Goal: Task Accomplishment & Management: Use online tool/utility

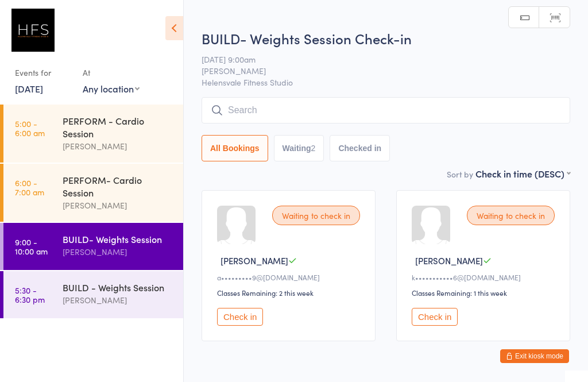
click at [110, 304] on div "[PERSON_NAME]" at bounding box center [118, 299] width 111 height 13
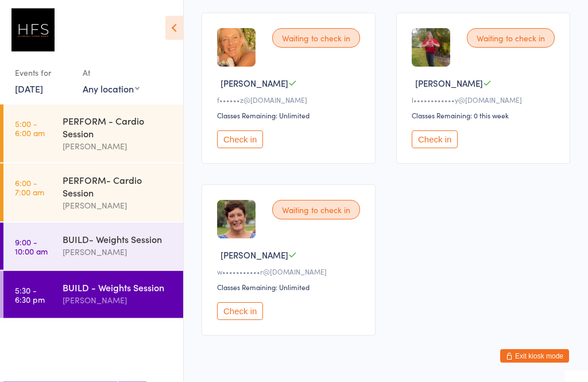
scroll to position [367, 0]
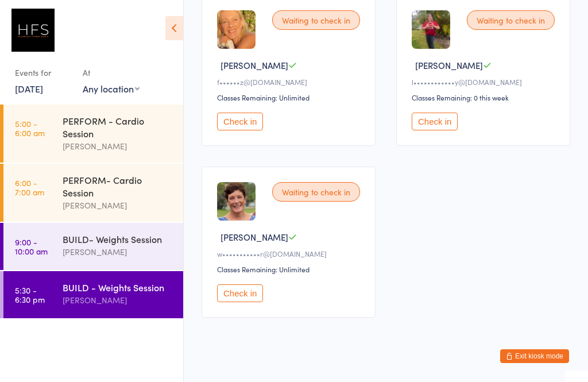
click at [114, 268] on div "BUILD- Weights Session [PERSON_NAME]" at bounding box center [123, 245] width 121 height 45
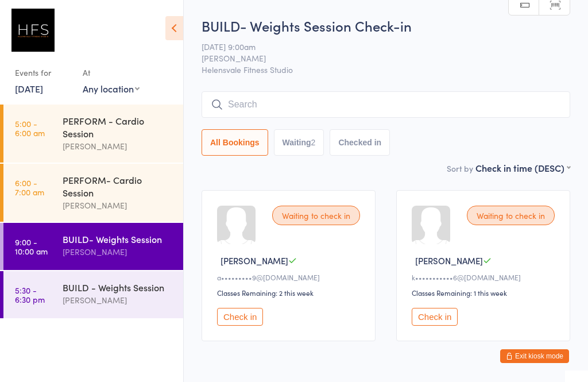
click at [515, 104] on input "search" at bounding box center [385, 104] width 368 height 26
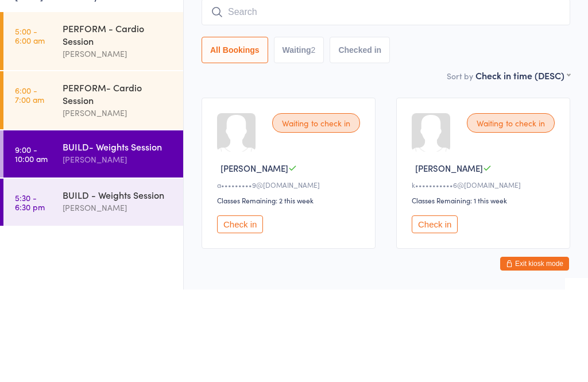
type input "I"
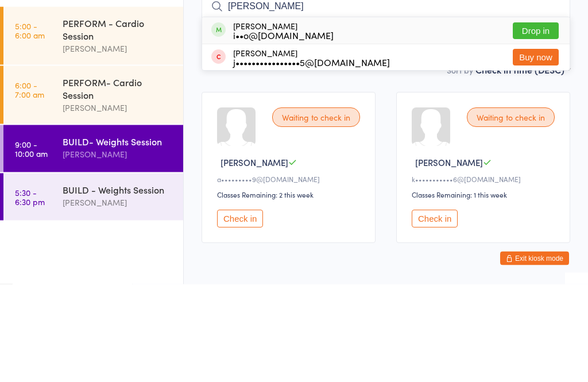
type input "[PERSON_NAME]"
click at [545, 121] on button "Drop in" at bounding box center [536, 129] width 46 height 17
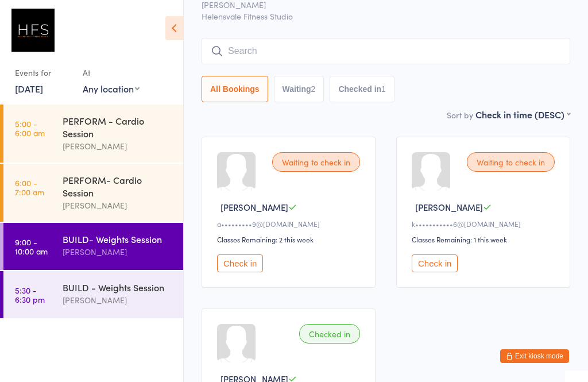
click at [456, 268] on button "Check in" at bounding box center [434, 263] width 46 height 18
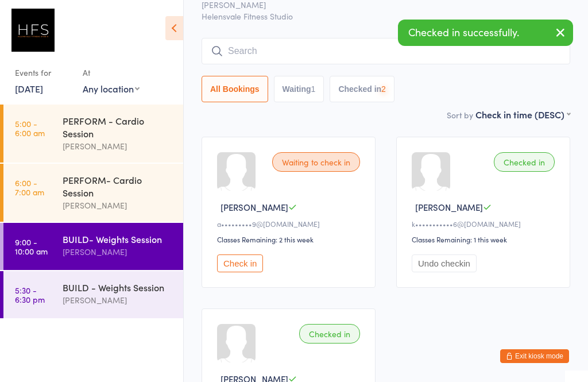
click at [293, 64] on input "search" at bounding box center [385, 51] width 368 height 26
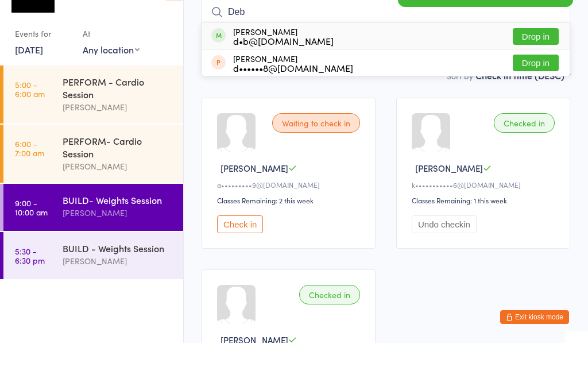
type input "Deb"
click at [258, 75] on div "d•b@[DOMAIN_NAME]" at bounding box center [283, 79] width 100 height 9
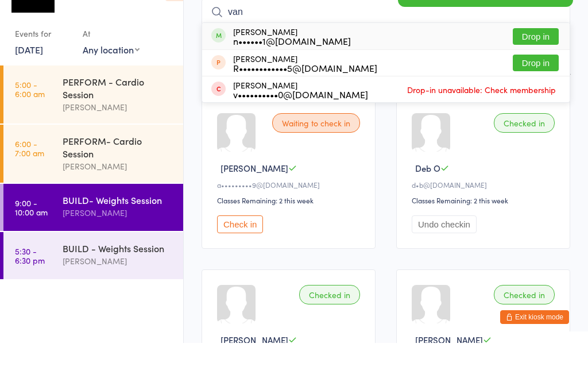
type input "van"
click at [255, 75] on div "n••••••1@[DOMAIN_NAME]" at bounding box center [292, 79] width 118 height 9
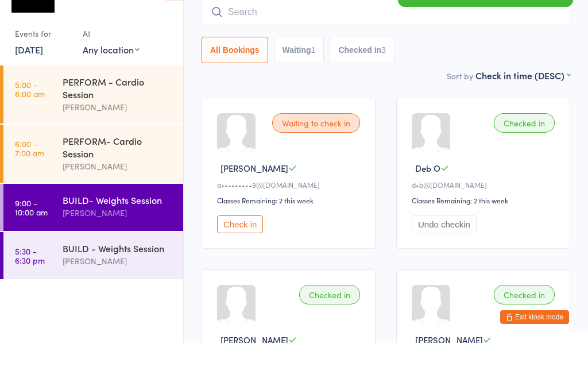
scroll to position [92, 0]
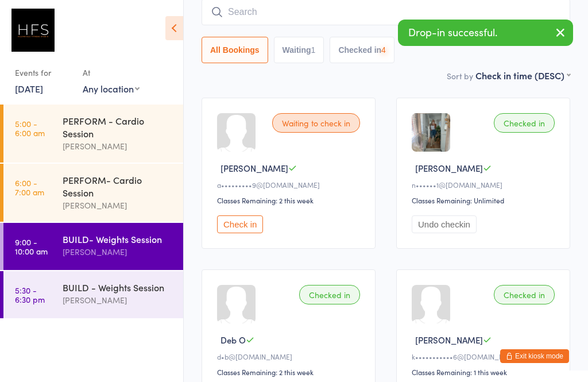
click at [257, 34] on div "All Bookings Waiting 1 Checked in 4" at bounding box center [385, 31] width 368 height 64
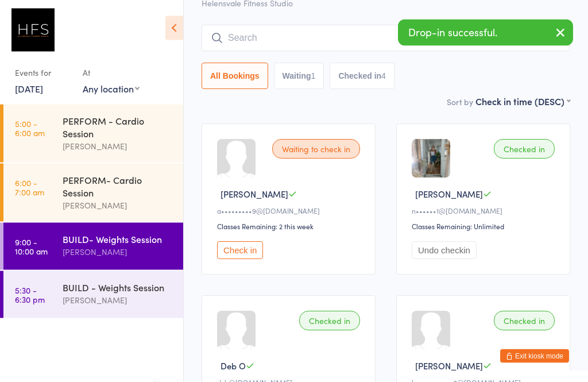
scroll to position [51, 0]
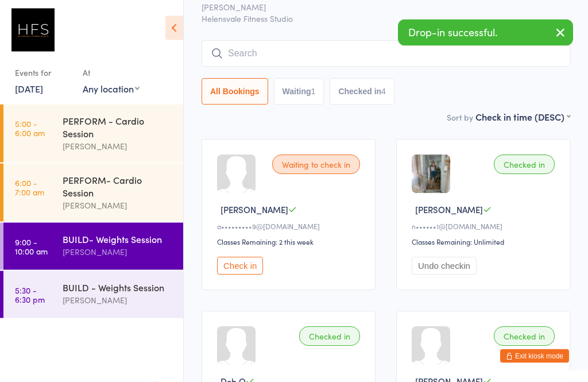
click at [283, 64] on input "search" at bounding box center [385, 54] width 368 height 26
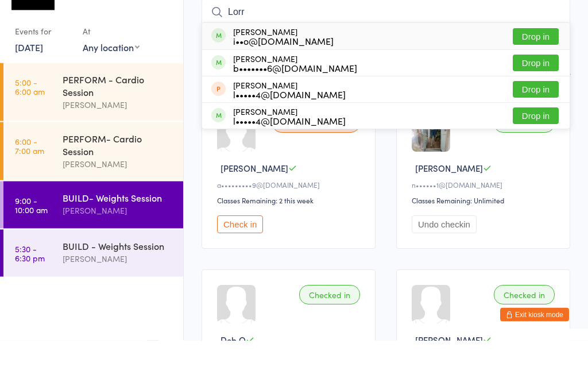
type input "Lorr"
click at [247, 78] on div "i••o@[DOMAIN_NAME]" at bounding box center [283, 82] width 100 height 9
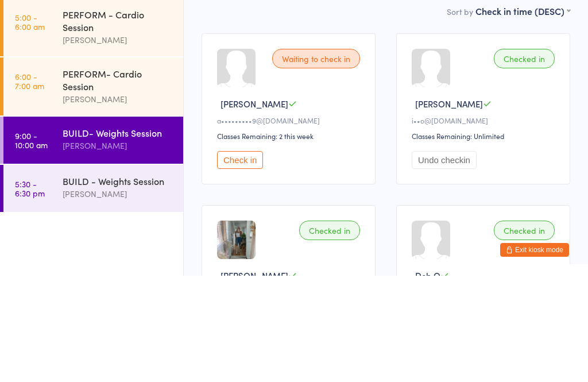
click at [282, 139] on div "Waiting to check in [PERSON_NAME] D a•••••••••9@[DOMAIN_NAME] Classes Remaining…" at bounding box center [288, 214] width 174 height 151
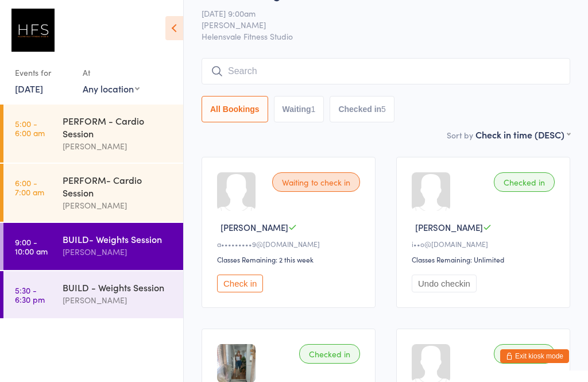
click at [282, 71] on input "search" at bounding box center [385, 71] width 368 height 26
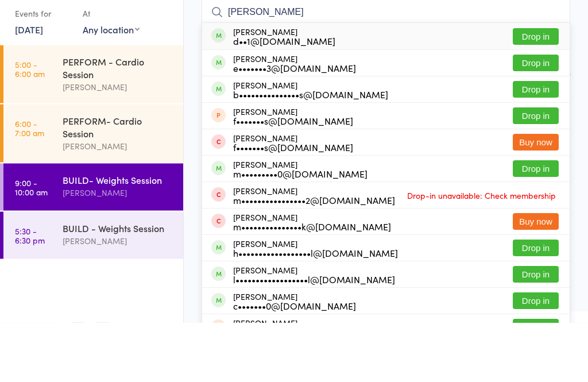
type input "[PERSON_NAME]"
click at [266, 96] on div "d••1@[DOMAIN_NAME]" at bounding box center [284, 100] width 102 height 9
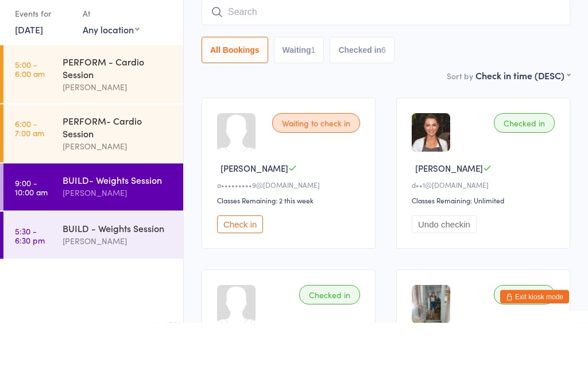
click at [371, 157] on div "Waiting to check in [PERSON_NAME] D a•••••••••9@[DOMAIN_NAME] Classes Remaining…" at bounding box center [288, 232] width 174 height 151
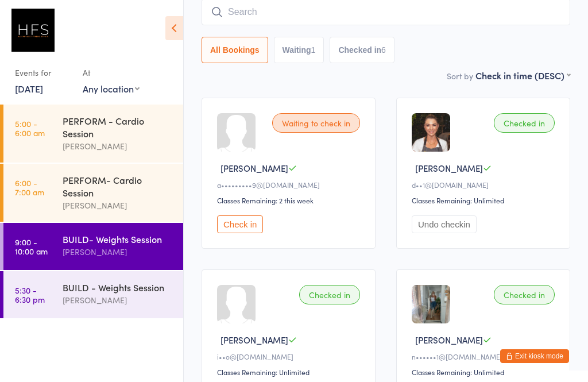
click at [244, 228] on button "Check in" at bounding box center [240, 224] width 46 height 18
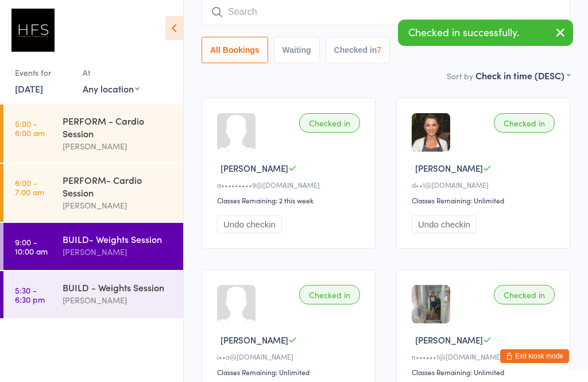
click at [133, 306] on div "[PERSON_NAME]" at bounding box center [118, 299] width 111 height 13
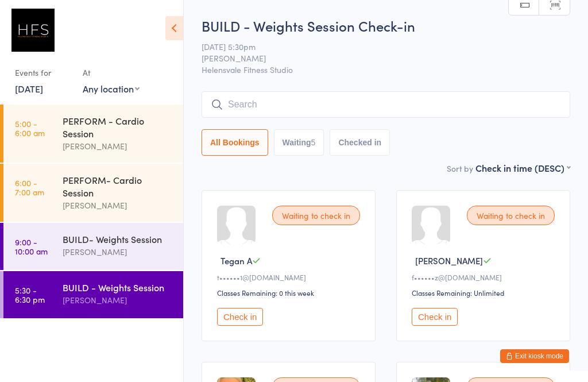
click at [134, 293] on div "BUILD - Weights Session" at bounding box center [118, 287] width 111 height 13
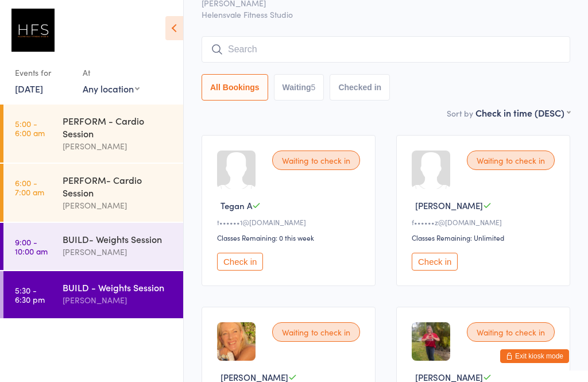
scroll to position [53, 0]
